Goal: Task Accomplishment & Management: Use online tool/utility

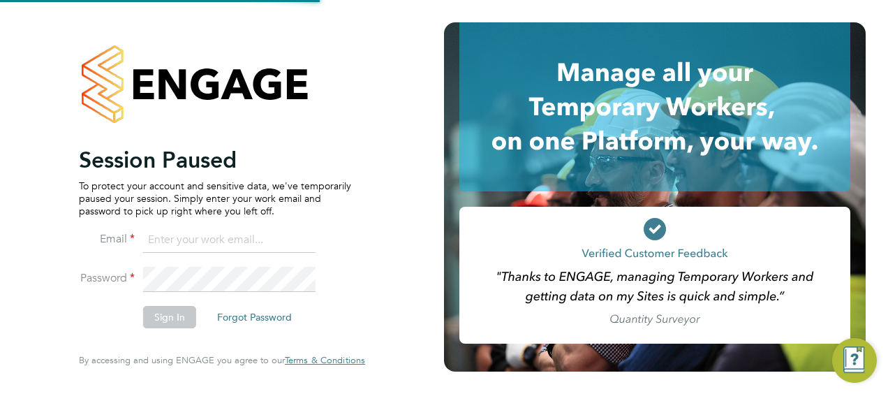
type input "[PERSON_NAME][EMAIL_ADDRESS][DOMAIN_NAME]"
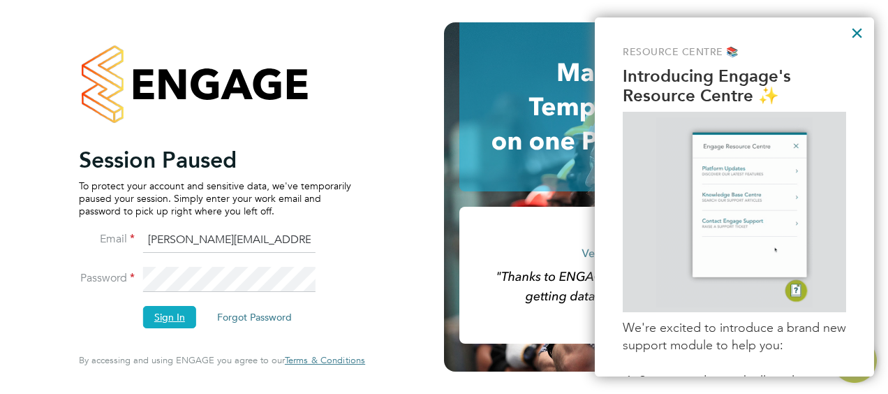
click at [177, 317] on button "Sign In" at bounding box center [169, 317] width 53 height 22
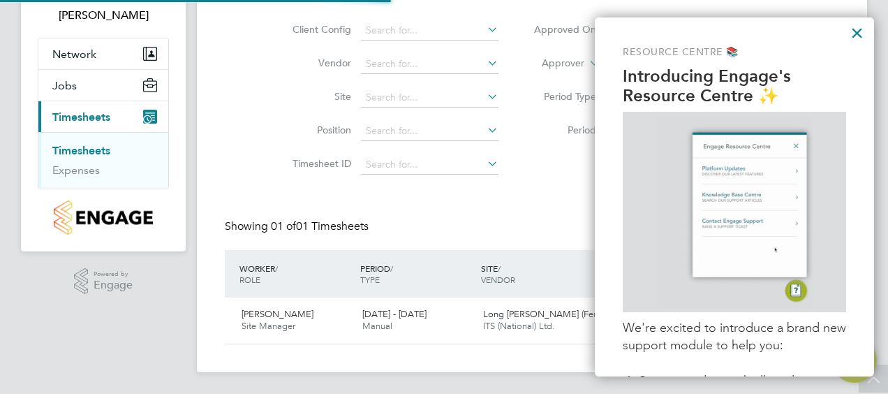
scroll to position [35, 121]
click at [96, 117] on span "Timesheets" at bounding box center [81, 116] width 58 height 13
click at [853, 33] on button "×" at bounding box center [857, 33] width 13 height 22
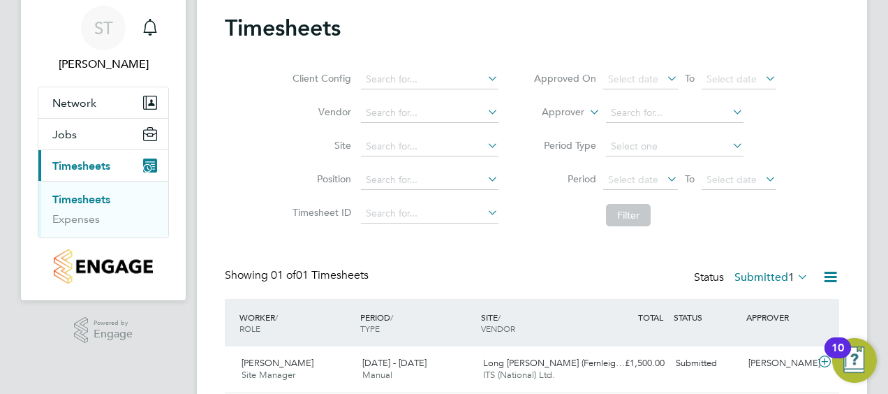
scroll to position [70, 0]
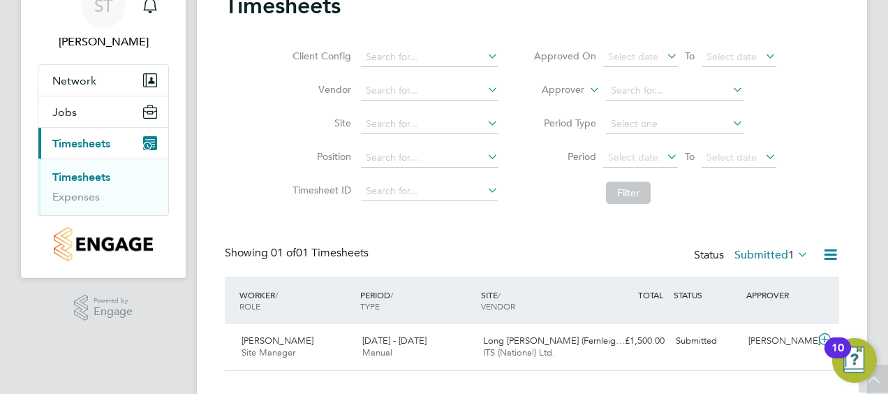
click at [94, 175] on link "Timesheets" at bounding box center [81, 176] width 58 height 13
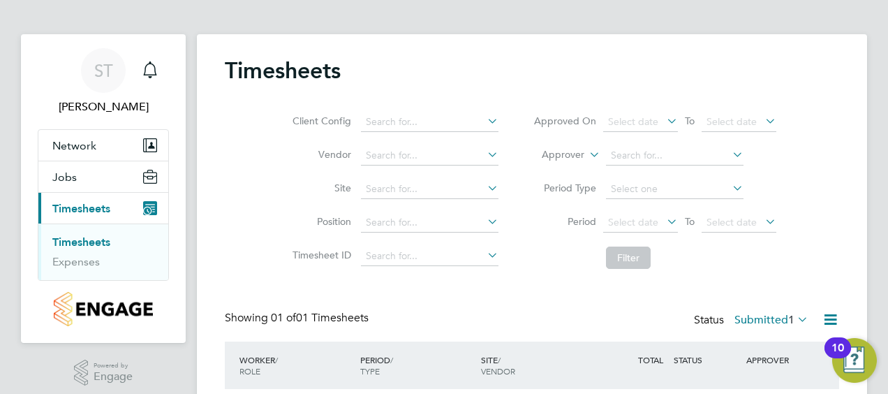
scroll to position [0, 0]
